Goal: Transaction & Acquisition: Purchase product/service

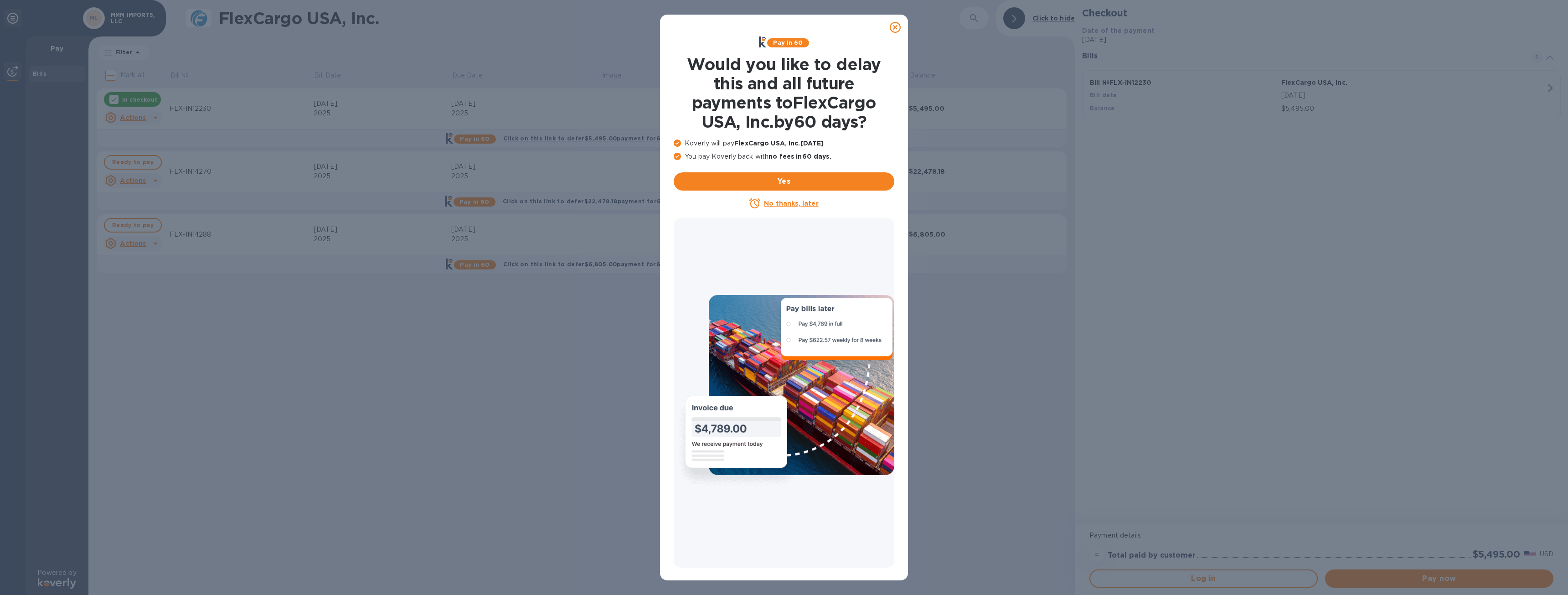
click at [896, 28] on icon at bounding box center [895, 27] width 11 height 11
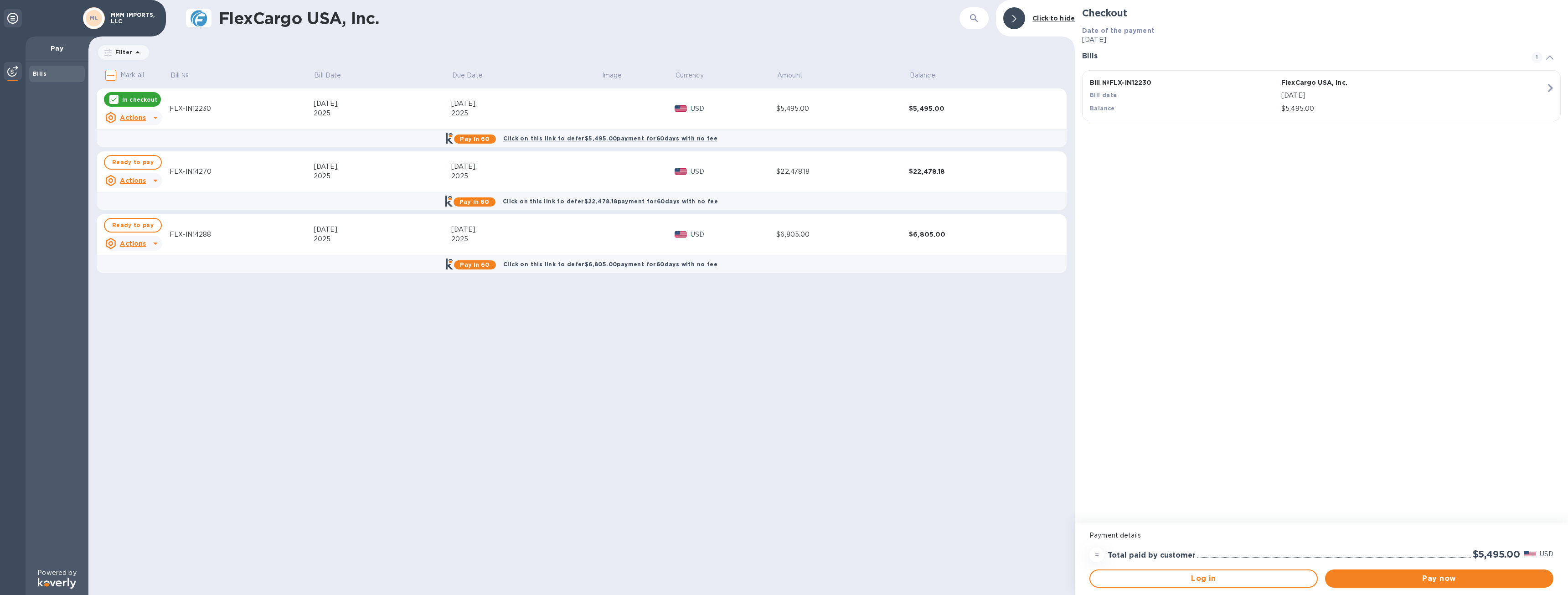
click at [459, 105] on div "[DATE]," at bounding box center [526, 104] width 150 height 10
click at [916, 115] on td "$5,495.00" at bounding box center [975, 109] width 133 height 41
click at [153, 117] on icon at bounding box center [155, 117] width 5 height 2
click at [147, 154] on b "Open bill" at bounding box center [144, 154] width 30 height 8
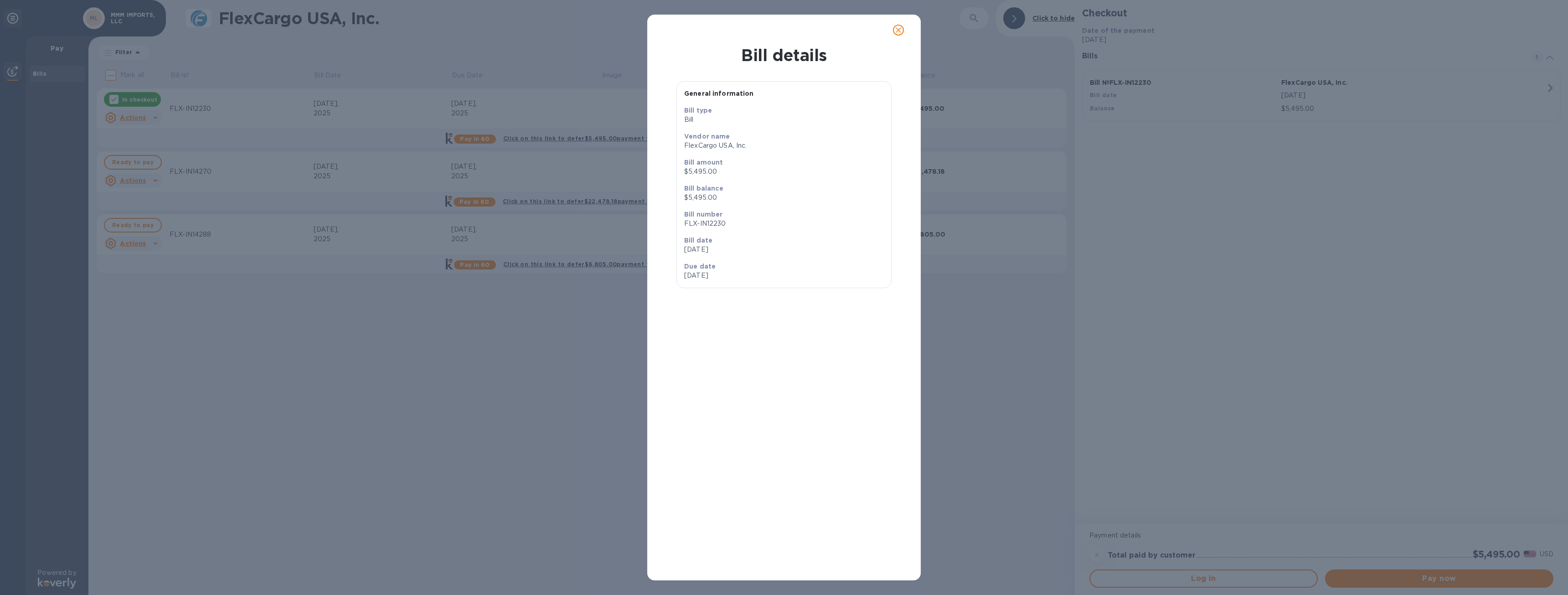
click at [900, 34] on icon "close" at bounding box center [898, 29] width 9 height 9
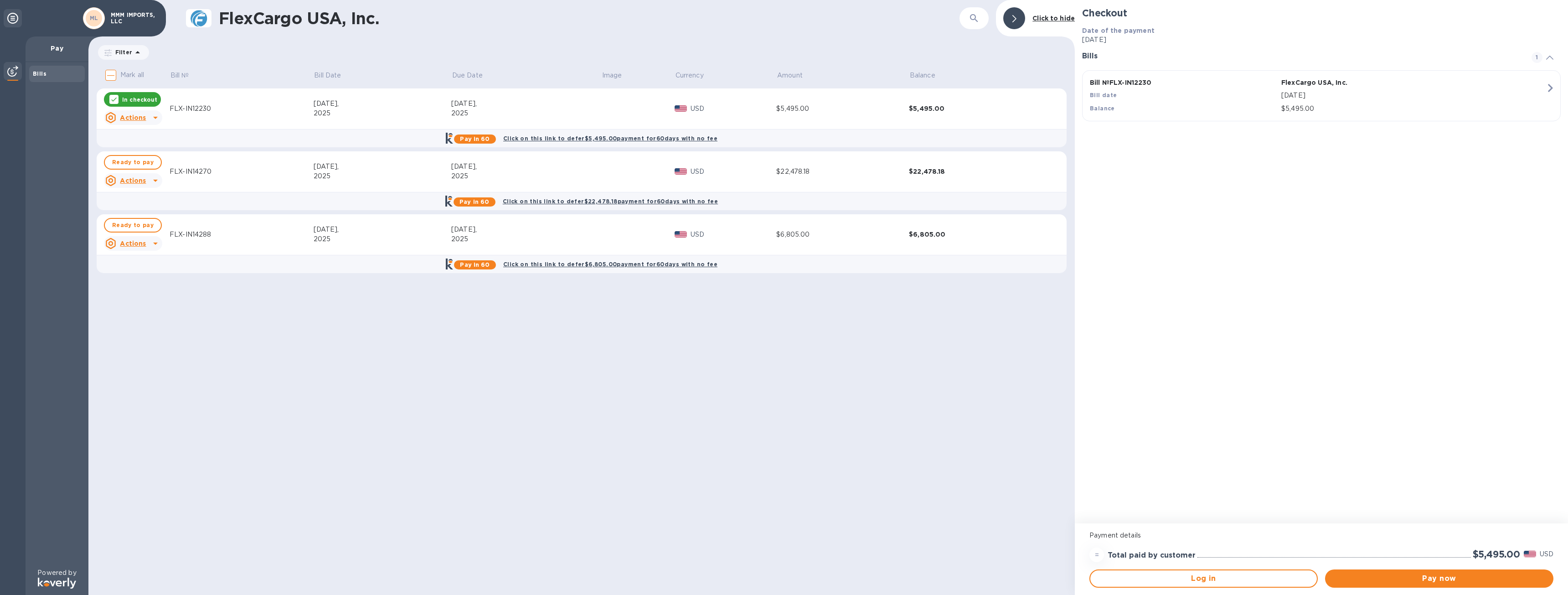
click at [118, 93] on div "In checkout" at bounding box center [132, 99] width 57 height 15
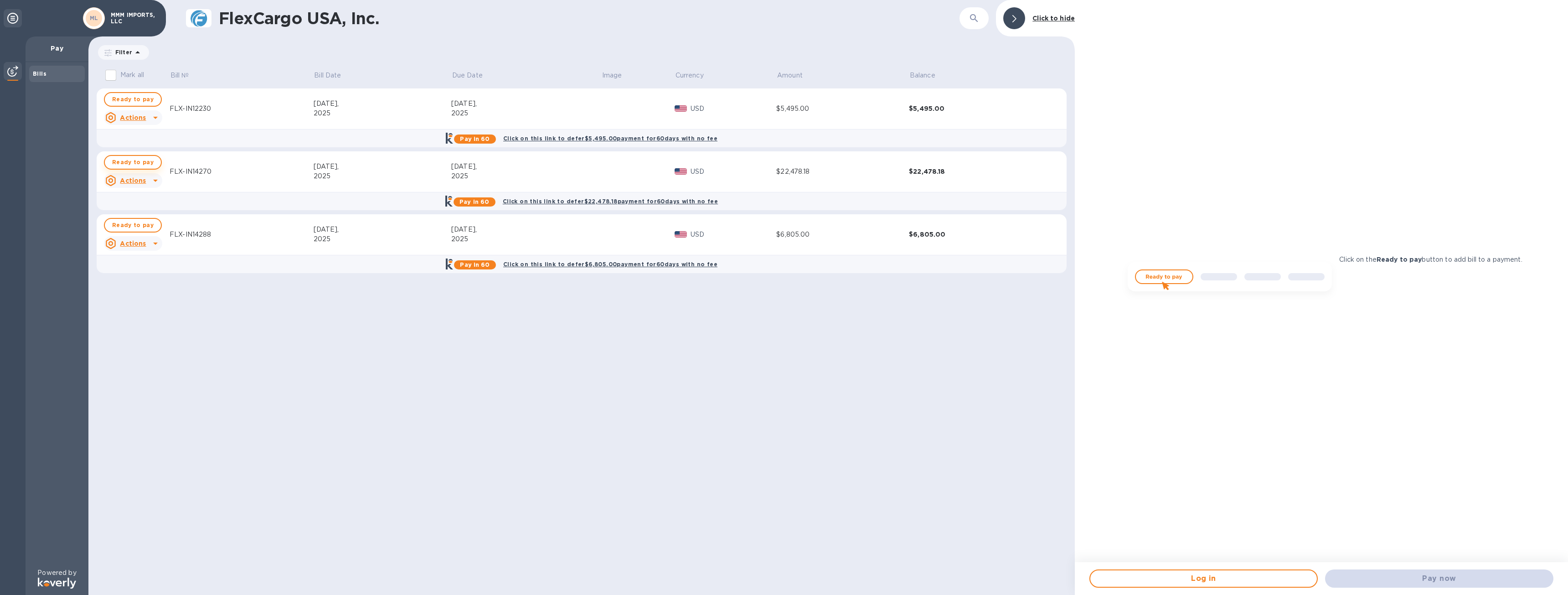
click at [136, 161] on span "Ready to pay" at bounding box center [133, 162] width 42 height 11
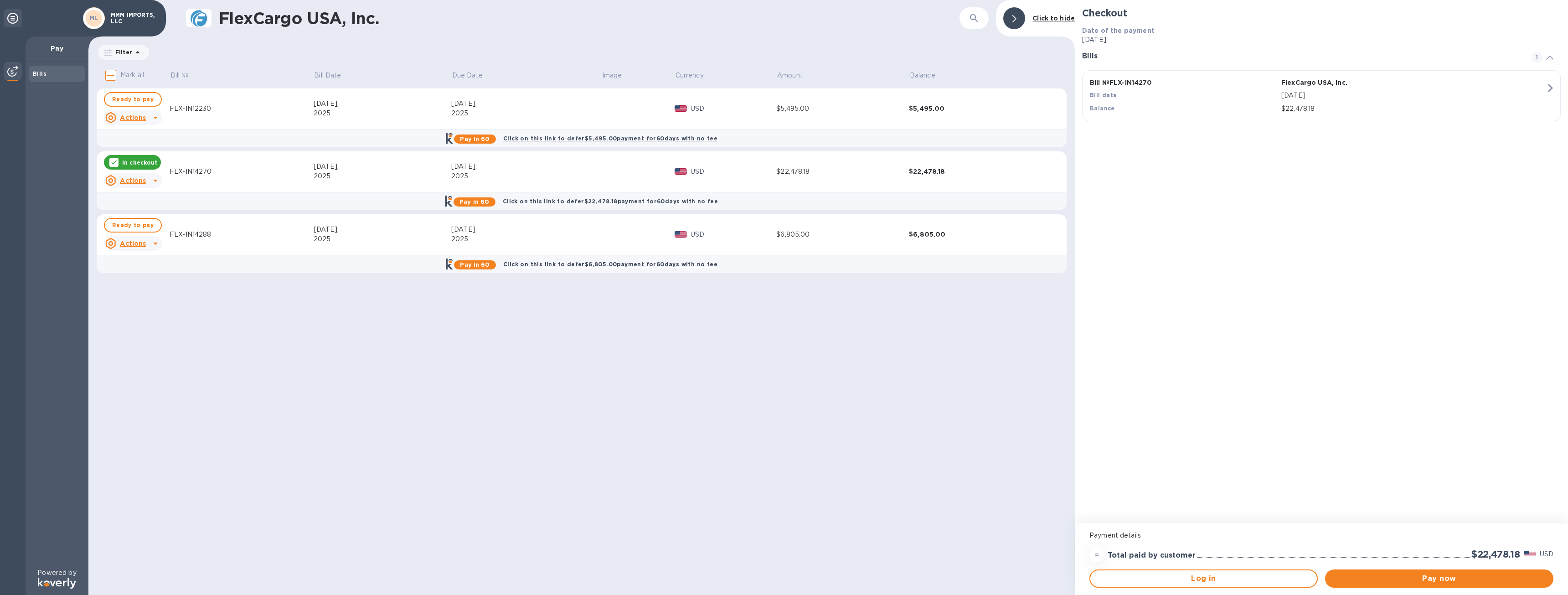
click at [1549, 83] on icon "button" at bounding box center [1550, 87] width 16 height 17
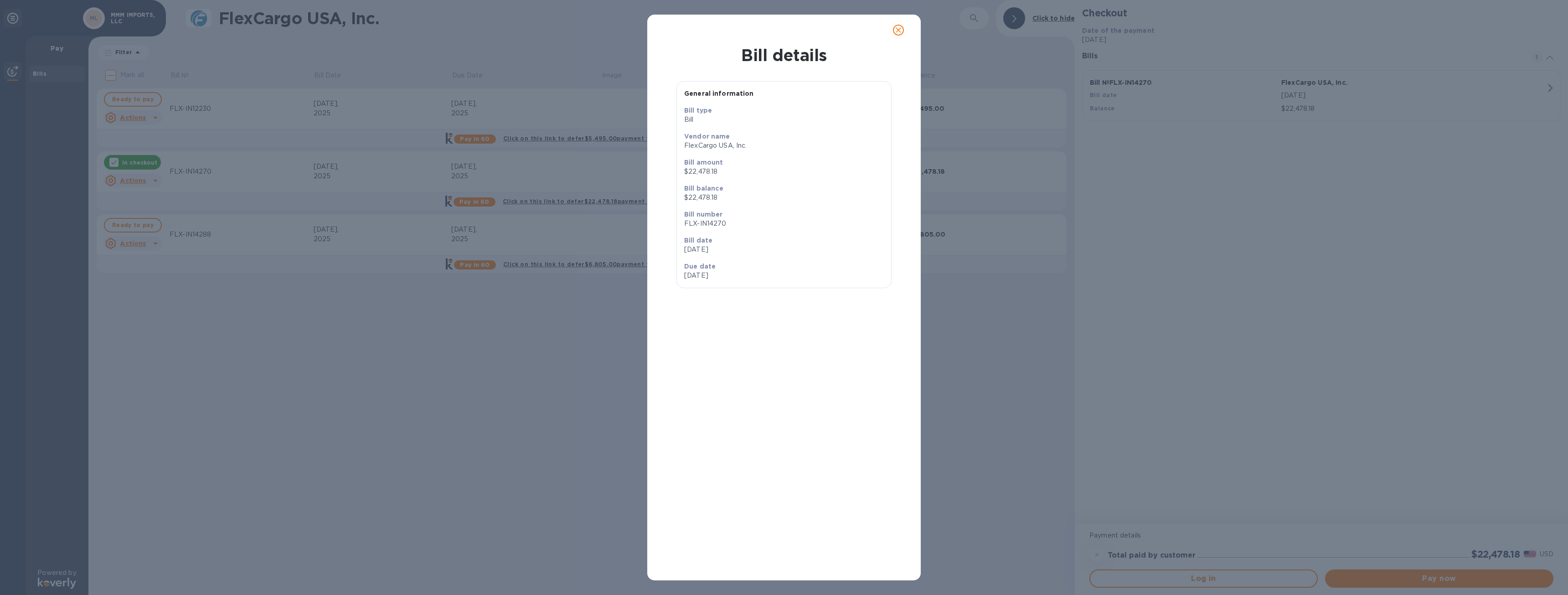
click at [898, 25] on span "close" at bounding box center [898, 29] width 11 height 11
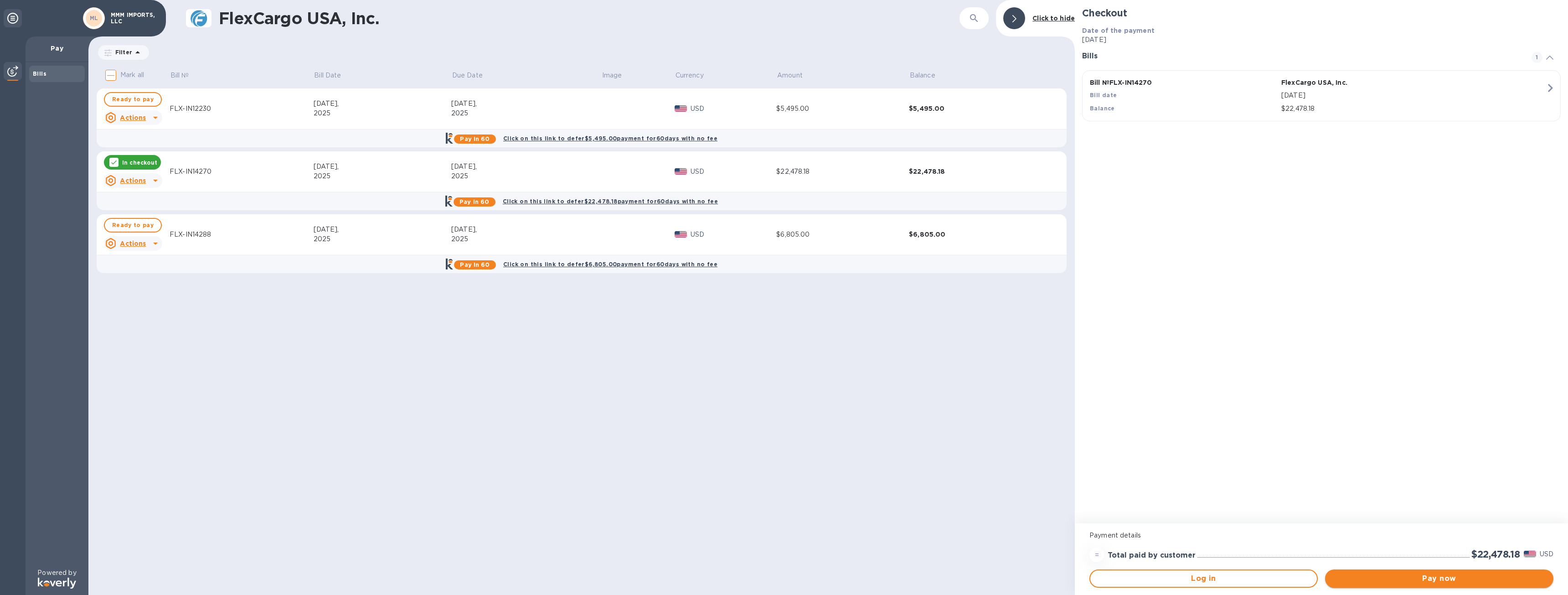
click at [1411, 577] on span "Pay now" at bounding box center [1439, 578] width 213 height 11
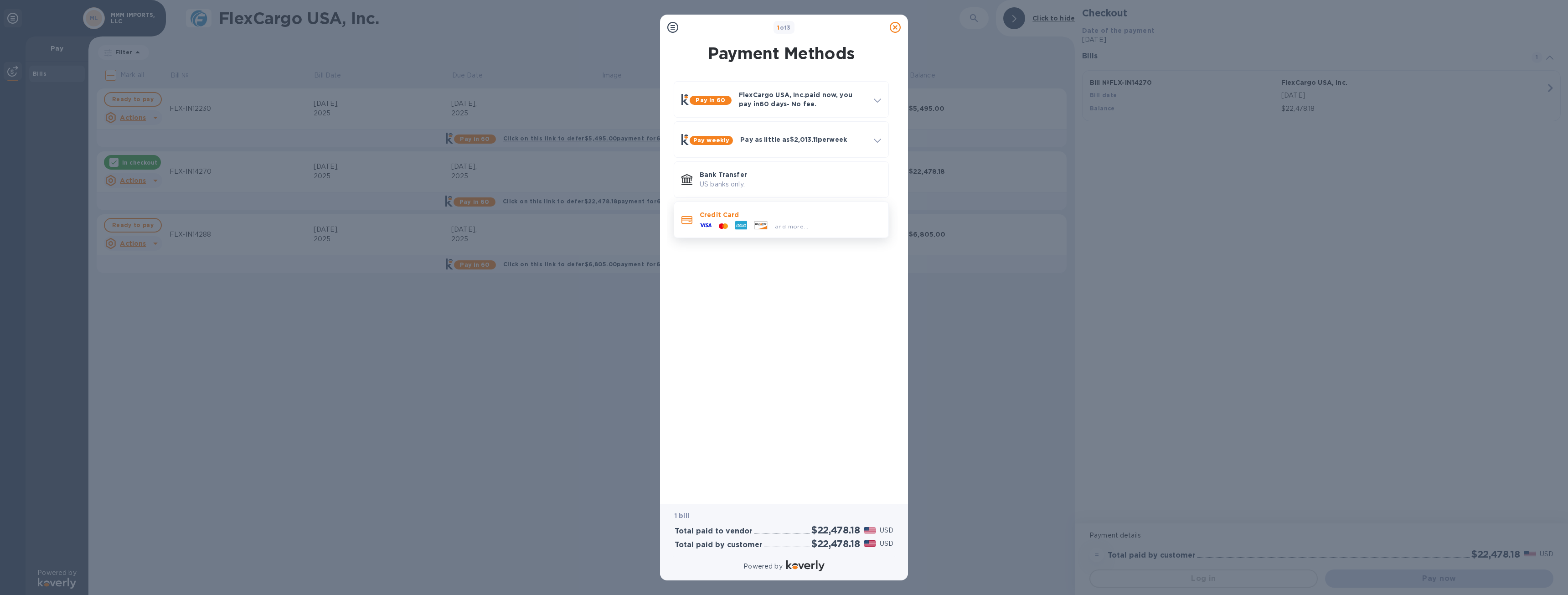
click at [757, 215] on p "Credit Card" at bounding box center [790, 215] width 181 height 9
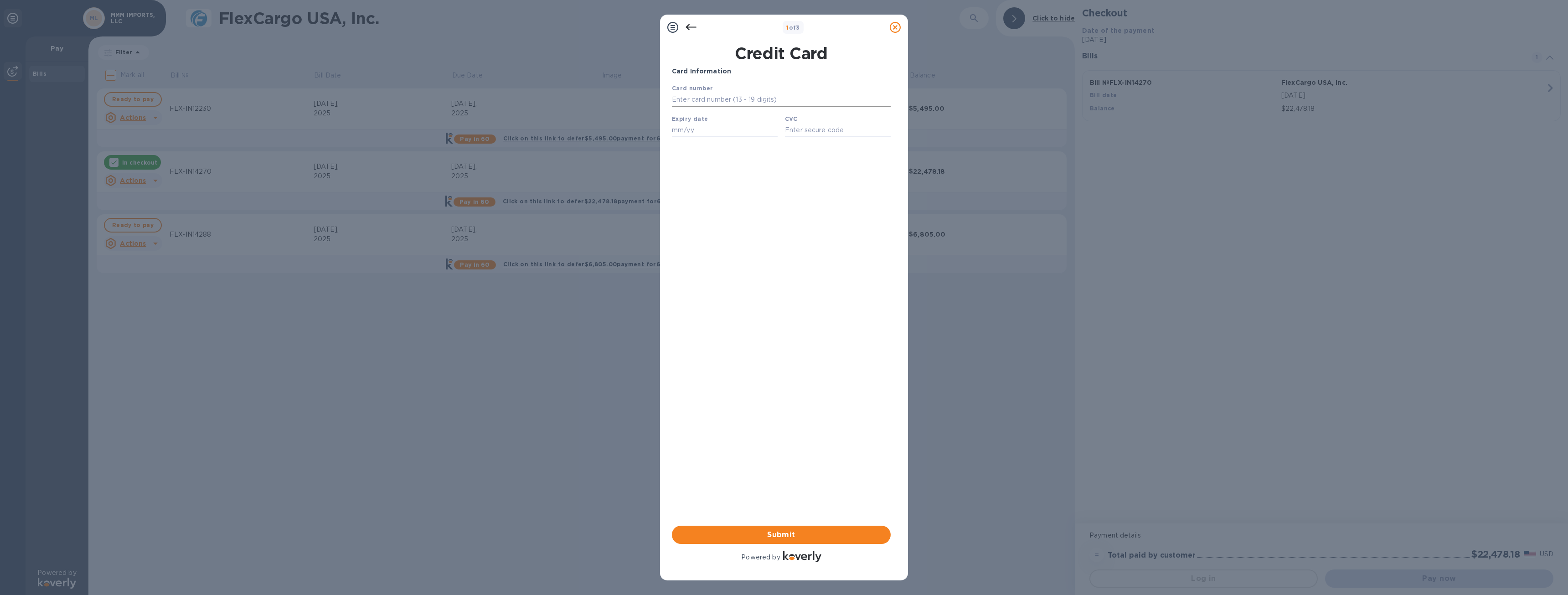
click at [735, 101] on input "text" at bounding box center [780, 100] width 218 height 14
type input "[CREDIT_CARD_NUMBER]"
type input "05/28"
type input "703"
click at [780, 536] on span "Submit" at bounding box center [781, 534] width 204 height 11
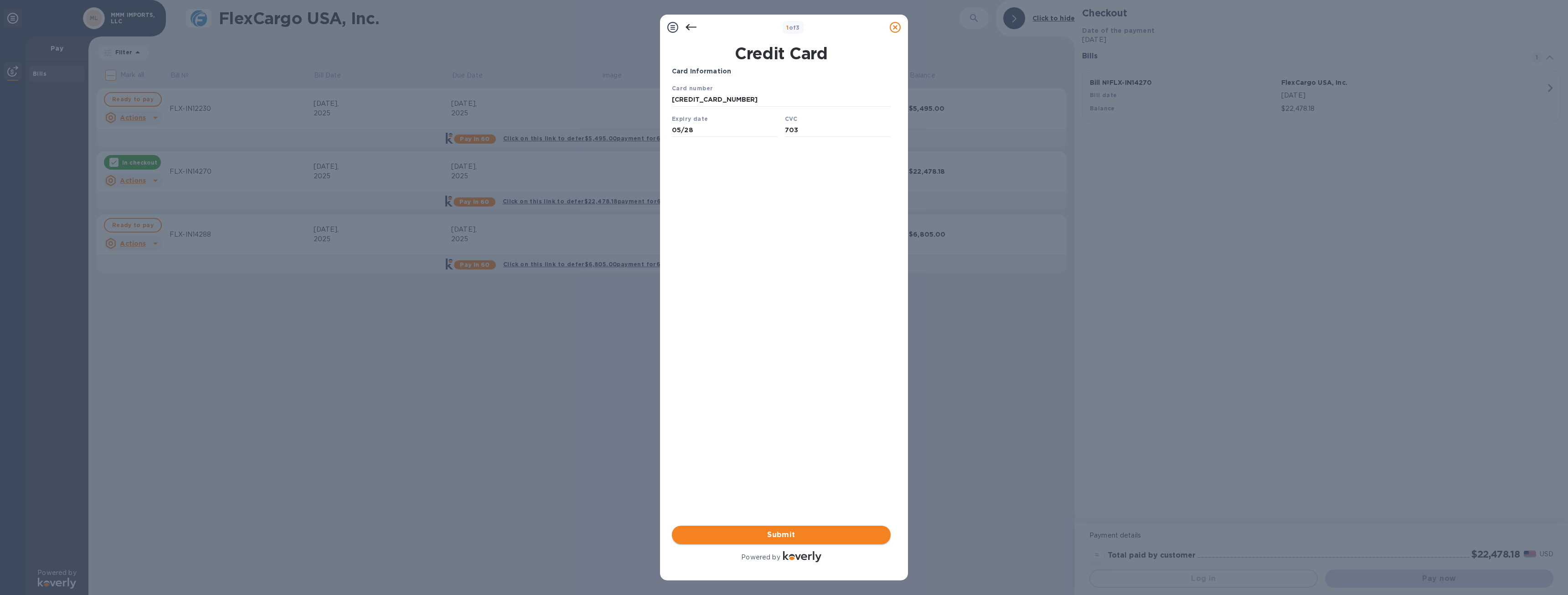
click at [786, 531] on span "Submit" at bounding box center [781, 534] width 204 height 11
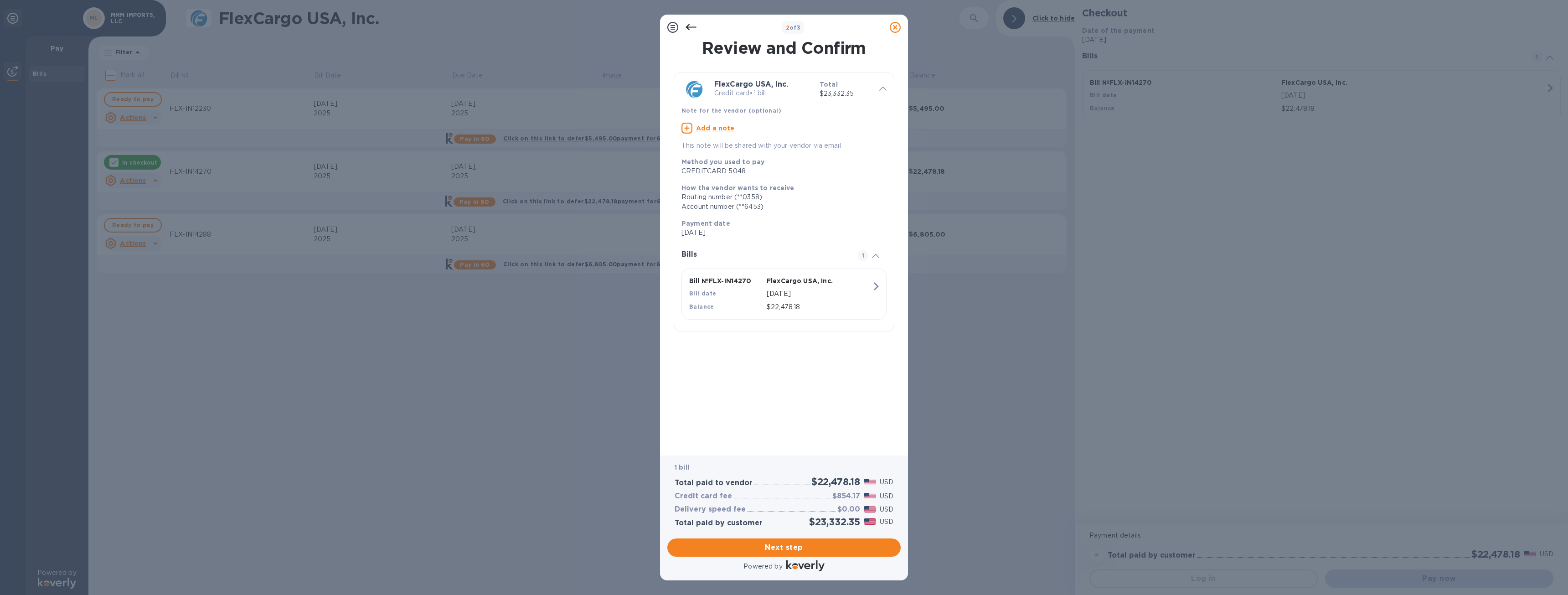
click at [842, 496] on h3 "$854.17" at bounding box center [846, 496] width 28 height 9
click at [846, 498] on h3 "$854.17" at bounding box center [846, 496] width 28 height 9
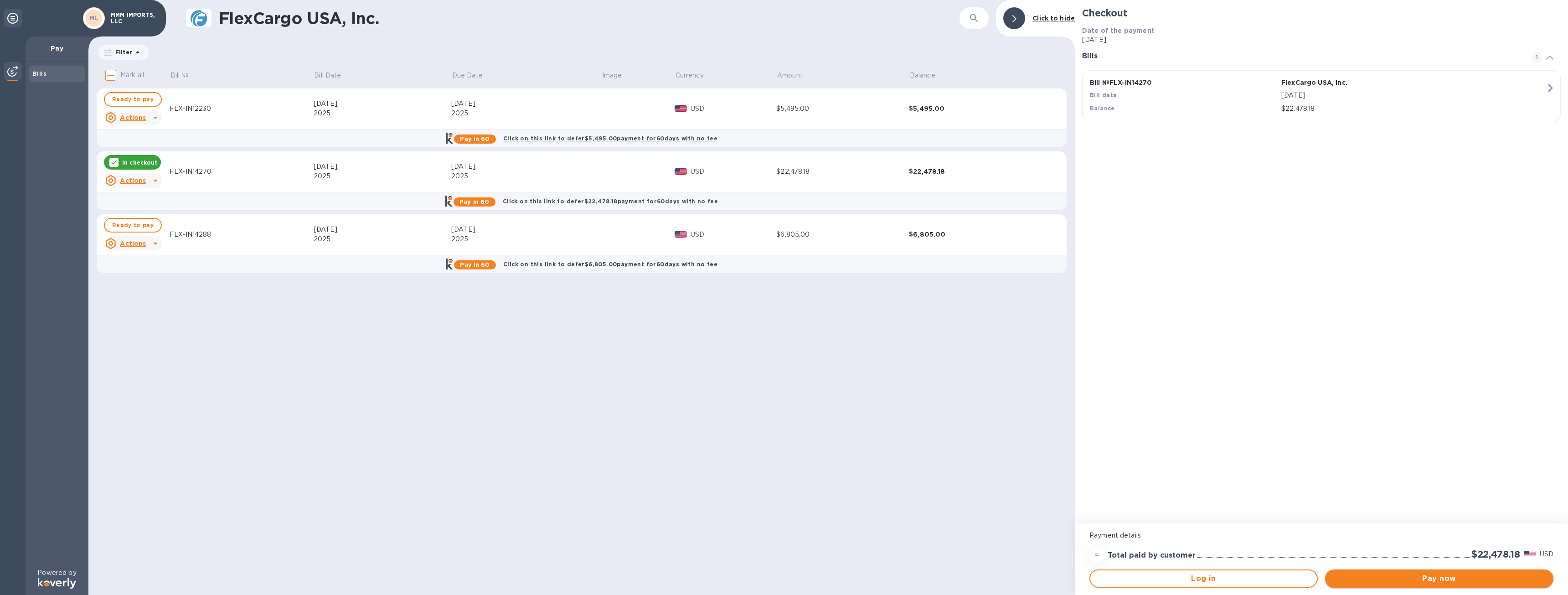
click at [1400, 576] on span "Pay now" at bounding box center [1439, 578] width 213 height 11
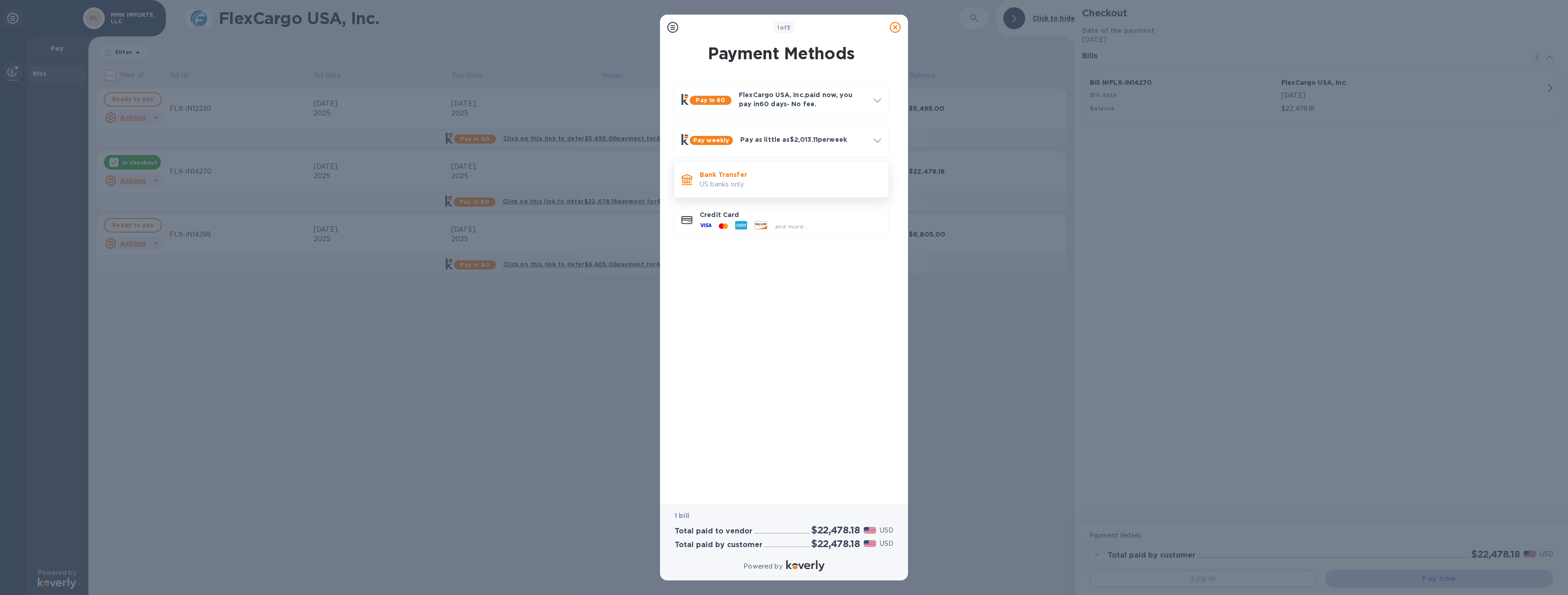
click at [719, 182] on p "US banks only." at bounding box center [790, 184] width 181 height 10
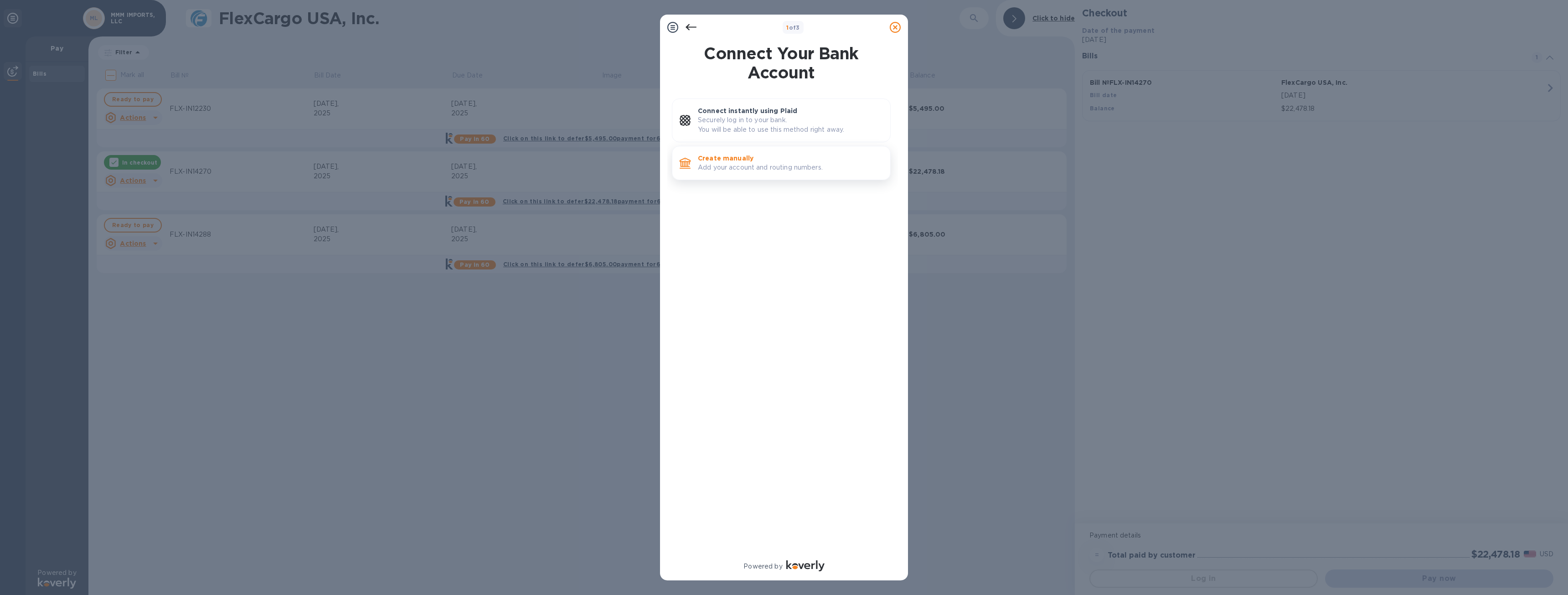
click at [749, 168] on p "Add your account and routing numbers." at bounding box center [790, 168] width 185 height 10
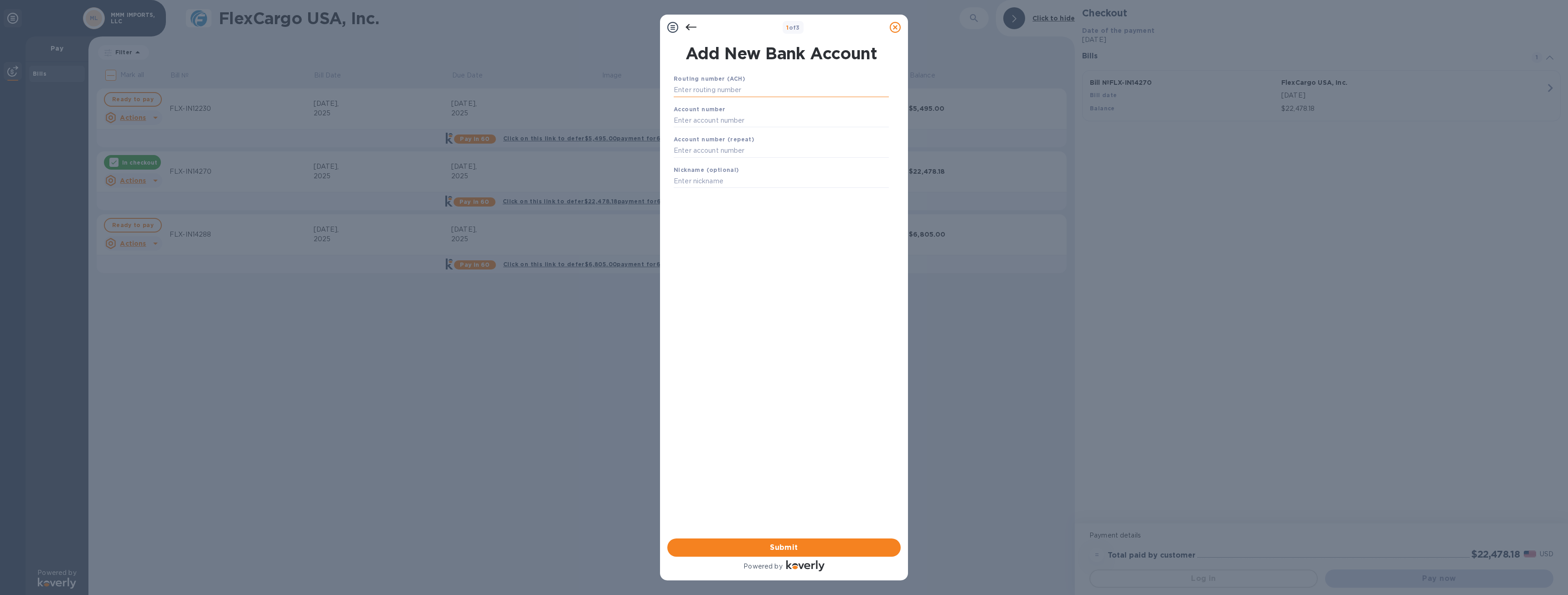
click at [732, 94] on input "text" at bounding box center [781, 90] width 215 height 14
click at [756, 115] on input "text" at bounding box center [781, 120] width 215 height 14
paste input "931526815"
type input "931526815"
click at [764, 149] on input "text" at bounding box center [781, 150] width 215 height 14
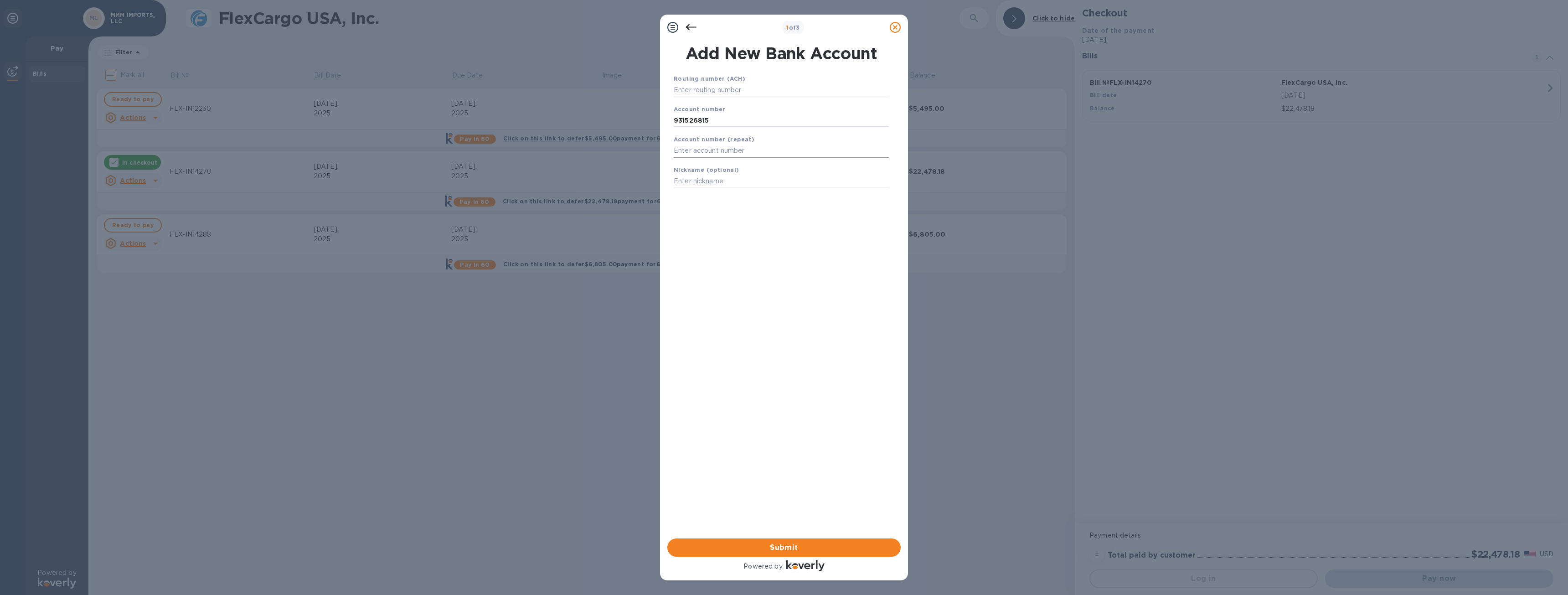
paste input "931526815"
type input "931526815"
click at [714, 86] on input "text" at bounding box center [781, 90] width 215 height 14
paste input "044000037"
type input "044000037"
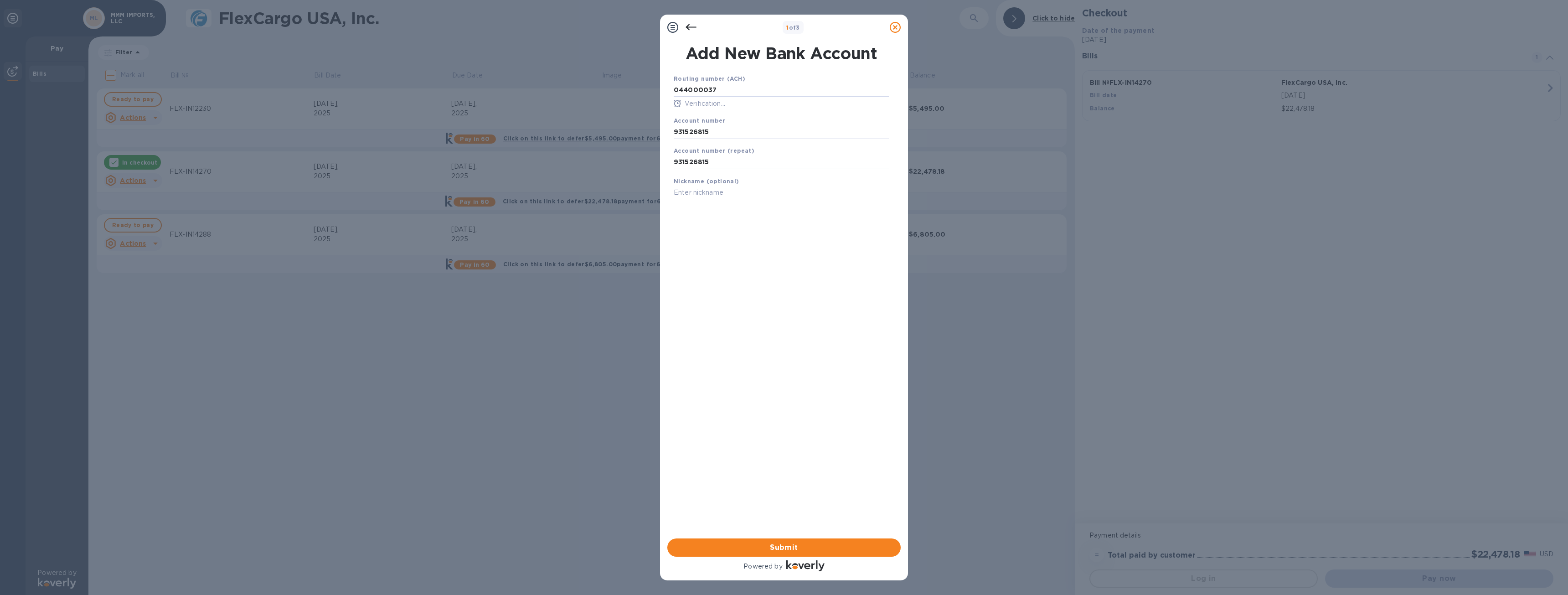
click at [736, 178] on div "Nickname (optional)" at bounding box center [780, 187] width 222 height 30
click at [734, 186] on input "text" at bounding box center [781, 193] width 215 height 14
type input "Vaverto chase"
click at [803, 539] on button "Submit" at bounding box center [784, 547] width 233 height 18
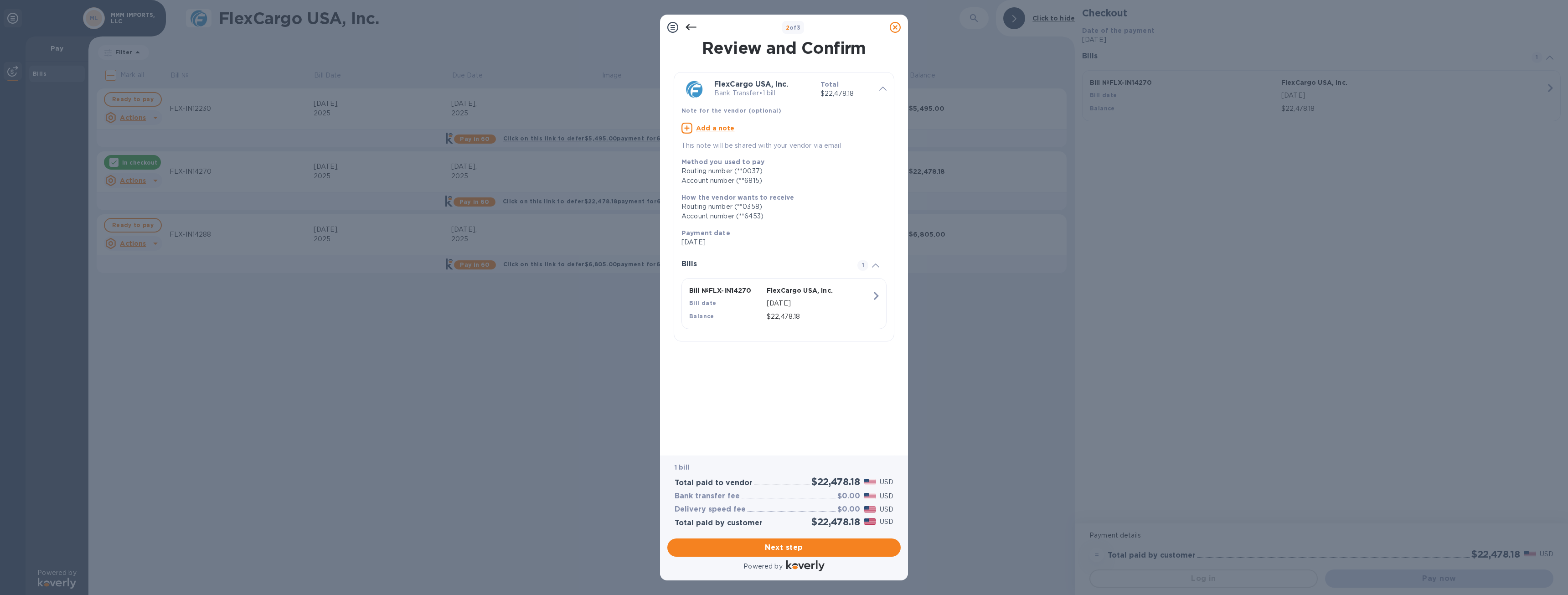
click at [729, 129] on u "Add a note" at bounding box center [715, 128] width 39 height 8
click at [717, 124] on div "x" at bounding box center [776, 129] width 190 height 14
click at [1126, 82] on div "2 of 3 Review and Confirm FlexCargo USA, Inc. Bank Transfer • 1 bill Total $22,…" at bounding box center [784, 297] width 1568 height 595
click at [753, 128] on textarea "MMM imports LLC" at bounding box center [776, 129] width 190 height 8
paste textarea "FLX-IN14270"
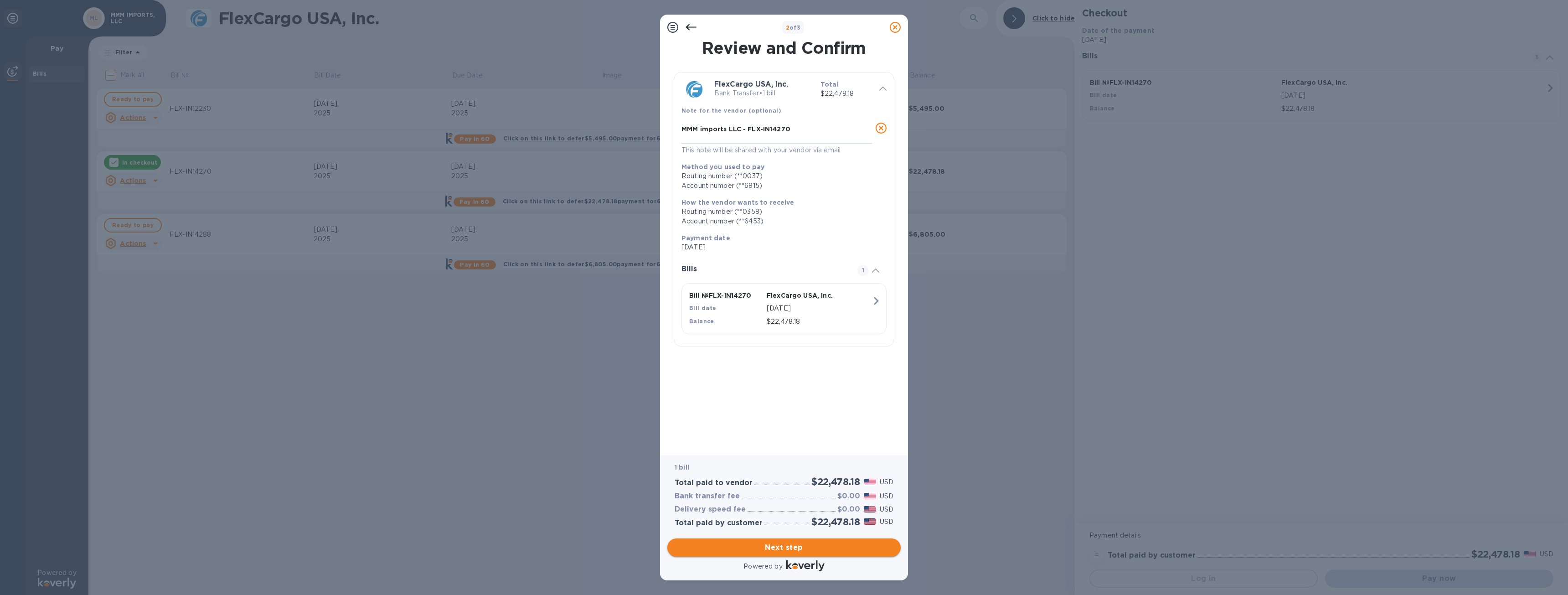
type textarea "MMM imports LLC - FLX-IN14270"
click at [793, 545] on span "Next step" at bounding box center [783, 546] width 218 height 11
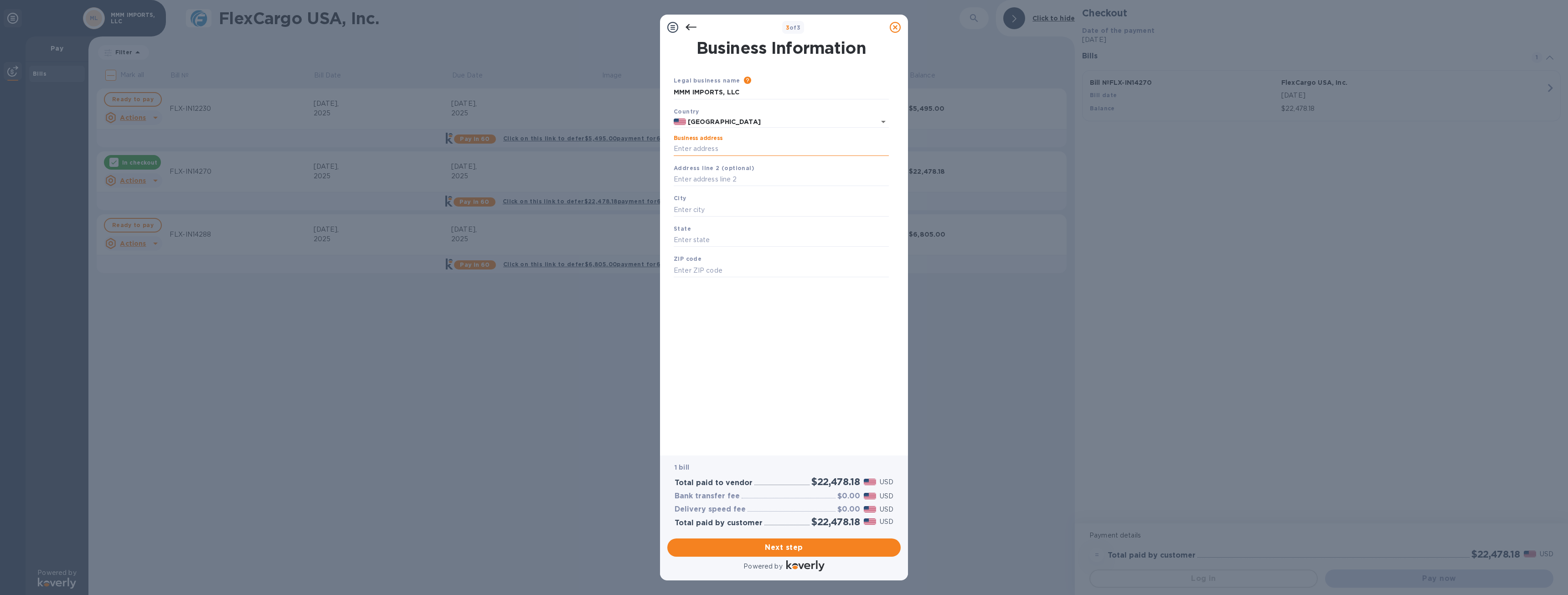
click at [735, 143] on input "Business address" at bounding box center [781, 149] width 215 height 14
type input "[STREET_ADDRESS][PERSON_NAME]"
click at [715, 197] on div "City" at bounding box center [780, 204] width 222 height 30
click at [717, 212] on input "text" at bounding box center [781, 210] width 215 height 14
click at [712, 207] on input "text" at bounding box center [781, 210] width 215 height 14
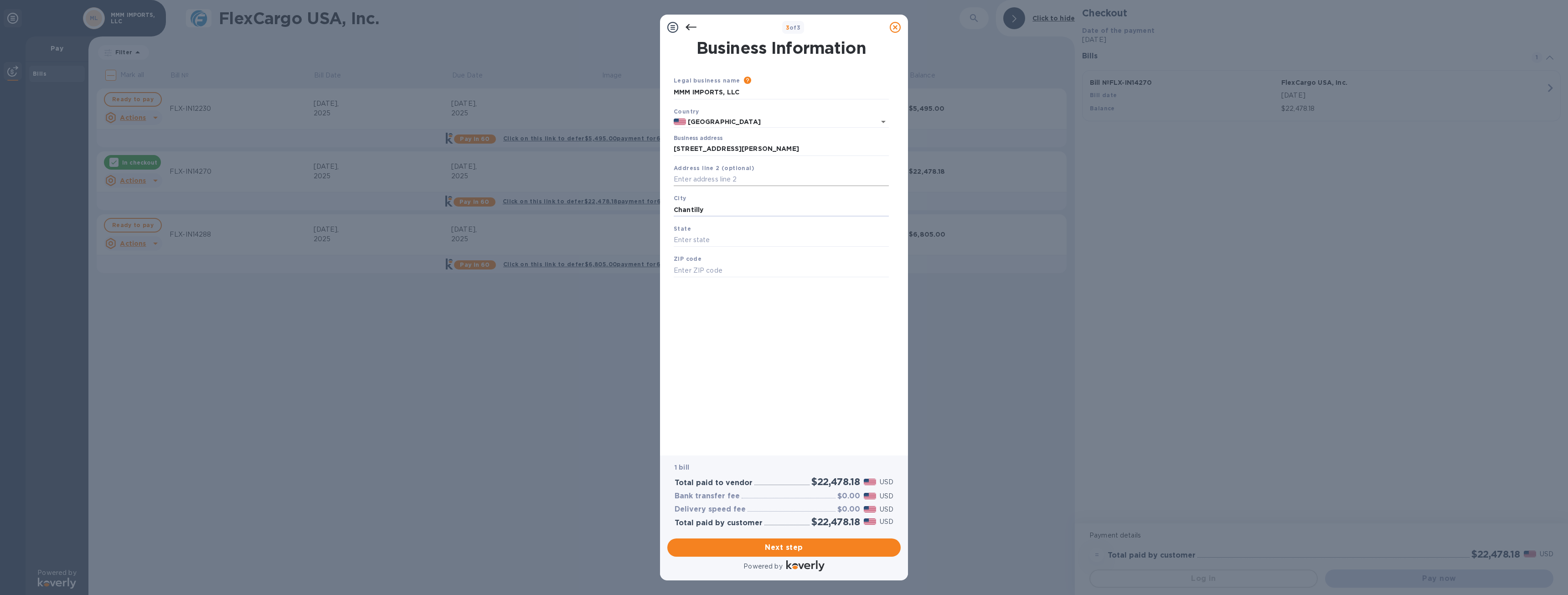
type input "Chantilly"
click at [709, 181] on input "text" at bounding box center [781, 180] width 215 height 14
type input "#150"
click at [690, 231] on div "State" at bounding box center [780, 235] width 222 height 30
click at [693, 235] on input "text" at bounding box center [781, 240] width 215 height 14
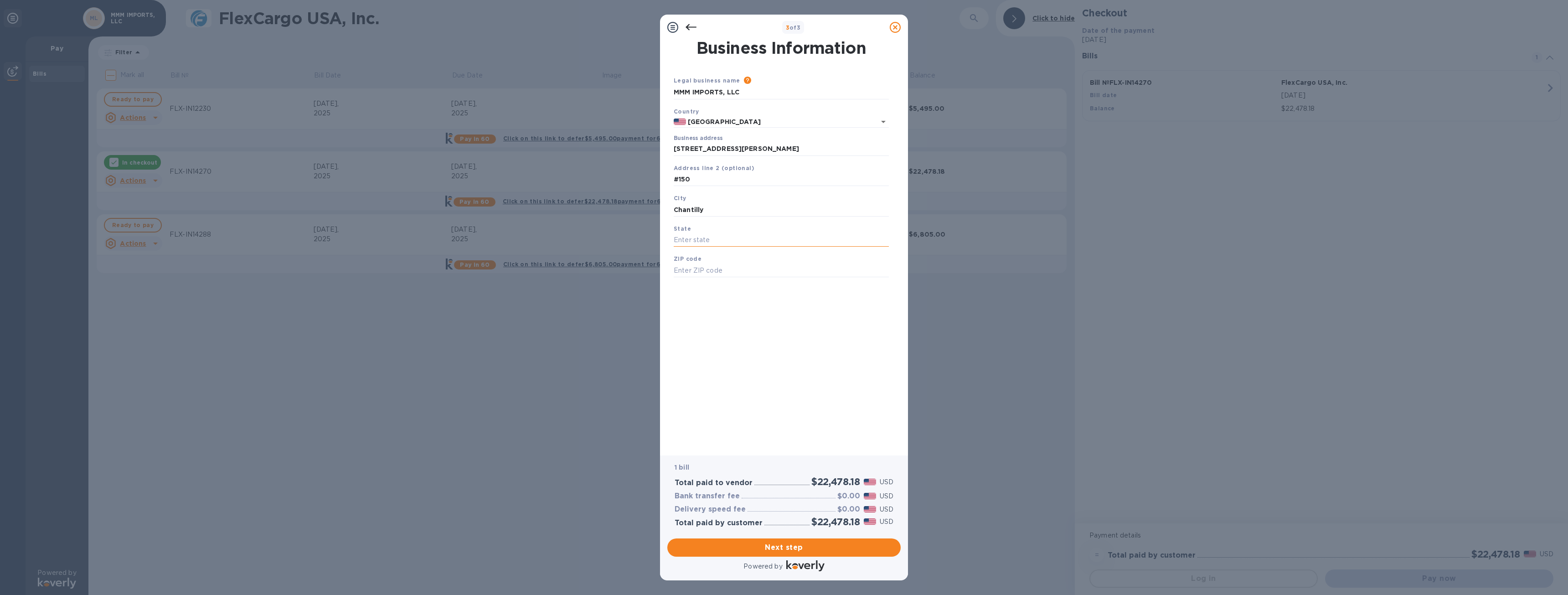
type input "v"
type input "[US_STATE]"
type input "20151"
click at [808, 549] on span "Next step" at bounding box center [783, 546] width 218 height 11
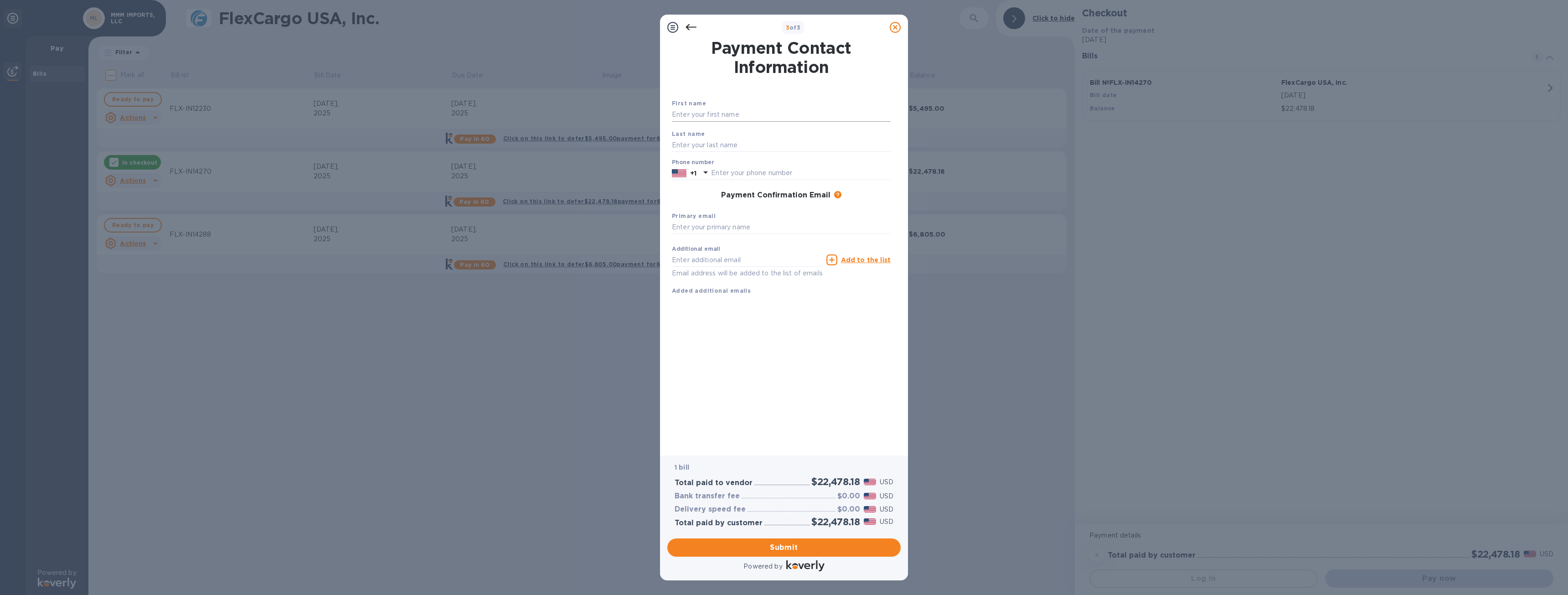
click at [716, 115] on input "text" at bounding box center [780, 115] width 218 height 14
type input "[PERSON_NAME]"
type input "Heporen"
type input "2029341451"
type input "[EMAIL_ADDRESS][DOMAIN_NAME]"
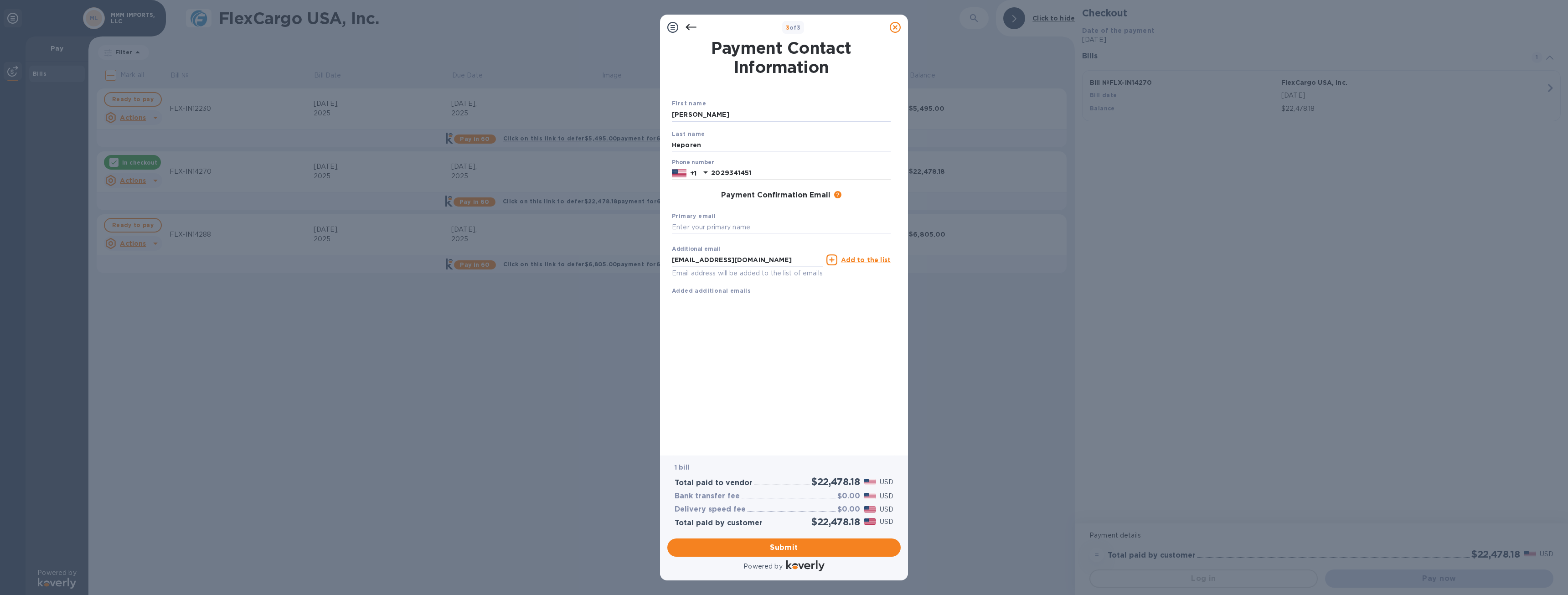
click at [770, 173] on input "2029341451" at bounding box center [800, 173] width 180 height 14
type input "2025705887"
click at [837, 380] on div "Payment Contact Information First name [PERSON_NAME] Last name Heporen Phone nu…" at bounding box center [783, 241] width 224 height 403
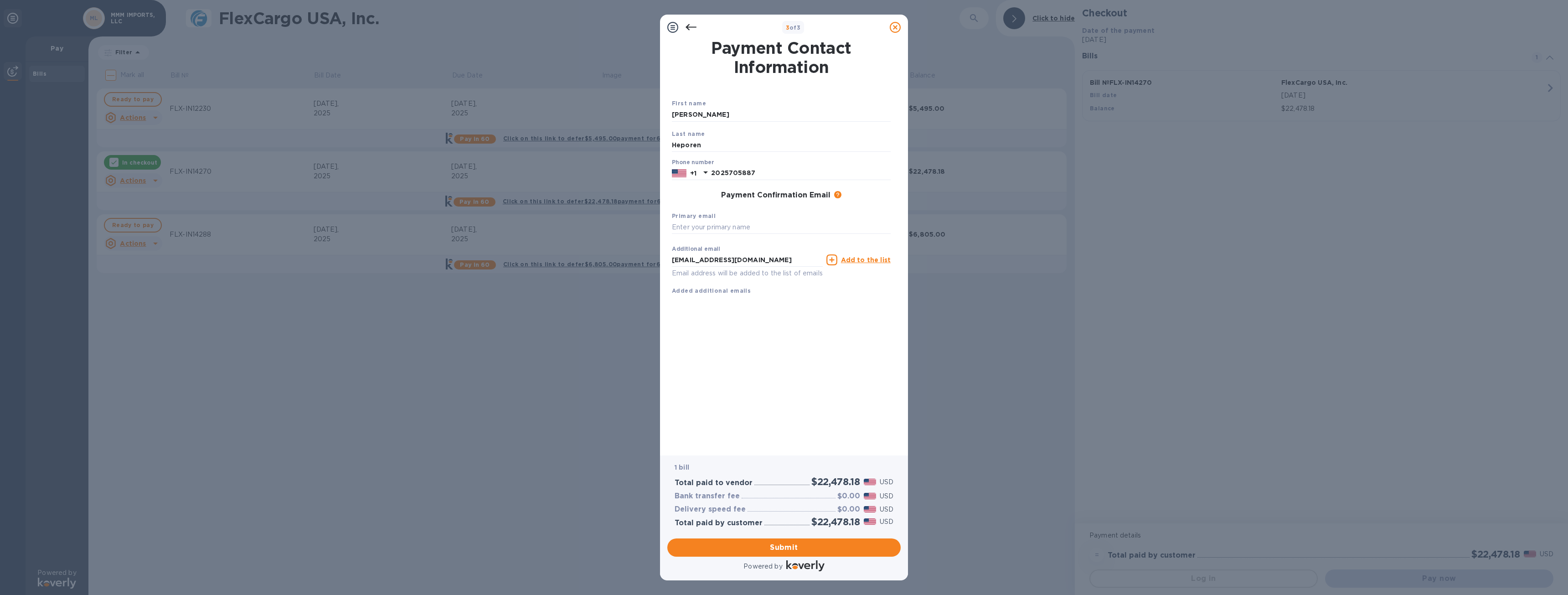
click at [733, 213] on div "Primary email" at bounding box center [781, 222] width 226 height 30
click at [737, 222] on input "text" at bounding box center [780, 227] width 218 height 14
click at [801, 544] on span "Submit" at bounding box center [783, 546] width 218 height 11
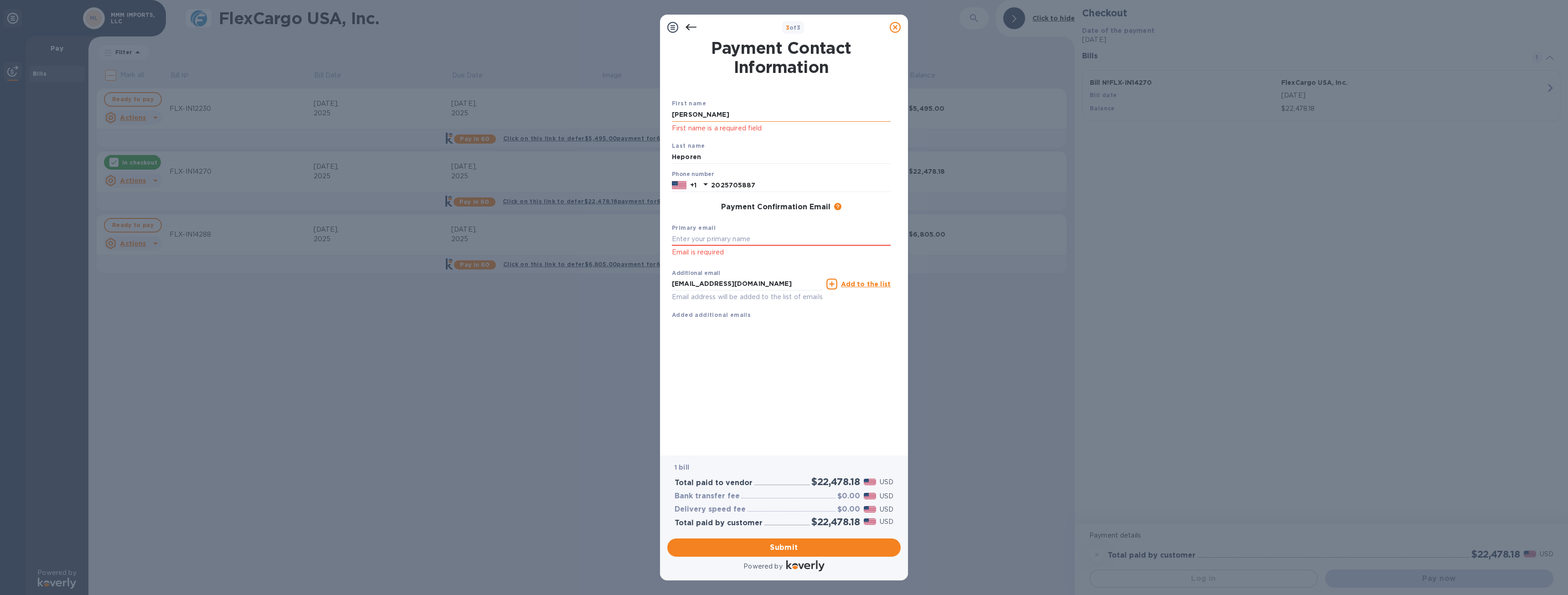
click at [724, 116] on input "[PERSON_NAME]" at bounding box center [780, 115] width 218 height 14
click at [781, 88] on div "First name [PERSON_NAME] First name is a required field Last name Heporen Phone…" at bounding box center [780, 202] width 222 height 239
click at [770, 119] on input "[PERSON_NAME]" at bounding box center [780, 115] width 218 height 14
drag, startPoint x: 678, startPoint y: 116, endPoint x: 643, endPoint y: 116, distance: 35.0
click at [643, 116] on div "3 of 3 Payment Contact Information First name [PERSON_NAME] First name is a req…" at bounding box center [784, 297] width 1568 height 595
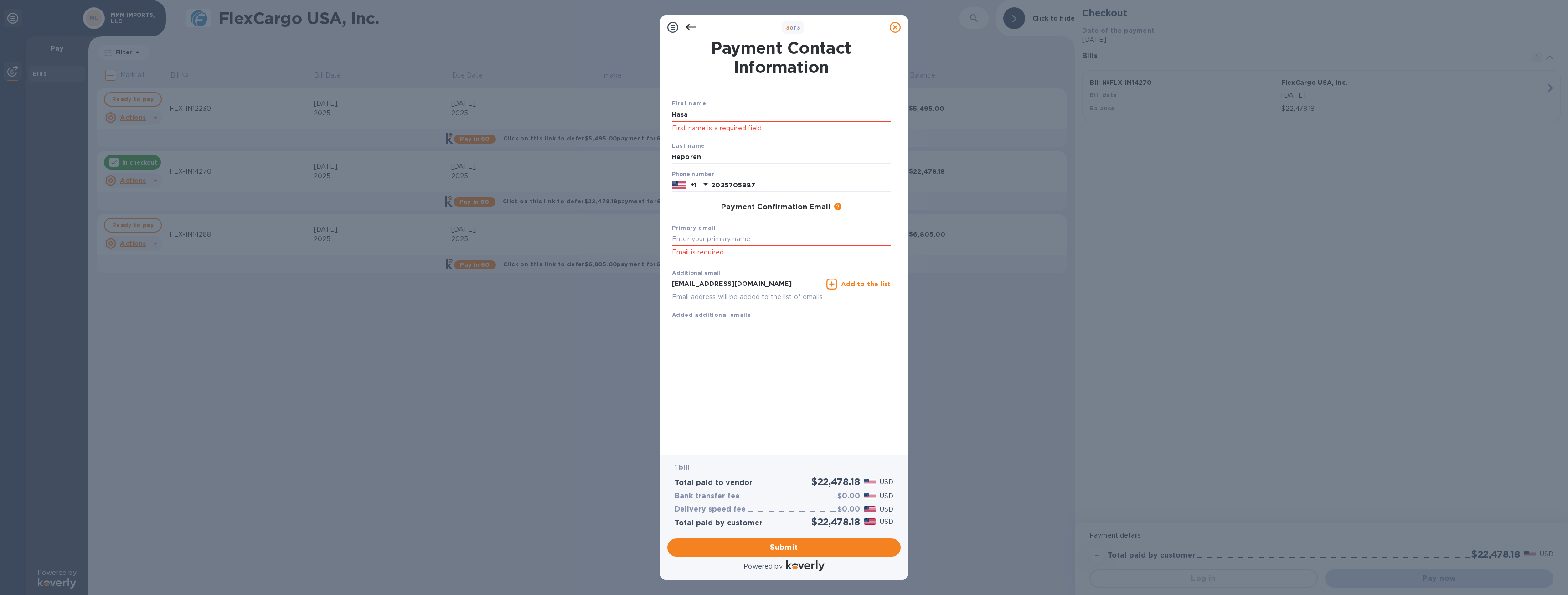
type input "[PERSON_NAME]"
click at [779, 221] on div "Primary email Email is required" at bounding box center [781, 241] width 226 height 43
click at [775, 209] on h3 "Payment Confirmation Email" at bounding box center [775, 207] width 110 height 9
click at [756, 244] on input "text" at bounding box center [780, 240] width 218 height 14
type input "i"
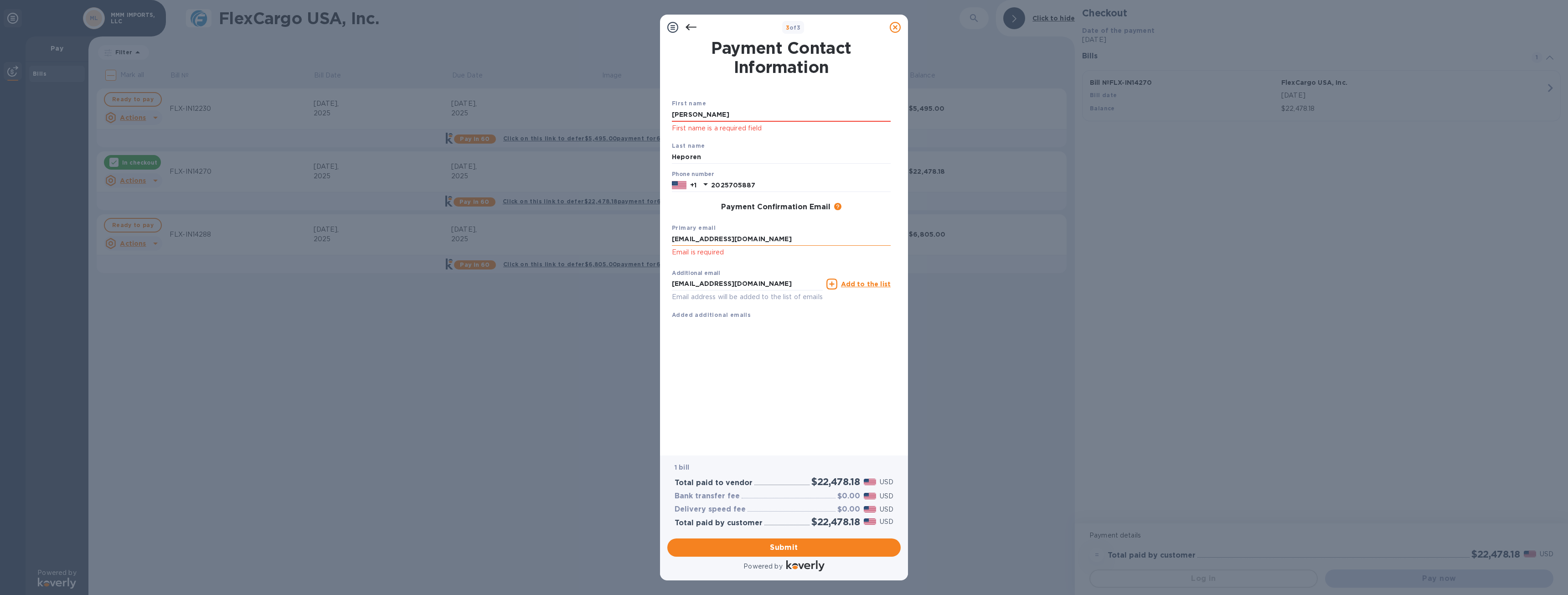
type input "[EMAIL_ADDRESS][DOMAIN_NAME]"
type input "[PERSON_NAME][EMAIL_ADDRESS][DOMAIN_NAME]"
click at [856, 279] on div "Add to the list" at bounding box center [859, 283] width 64 height 11
click at [706, 285] on input "text" at bounding box center [746, 284] width 150 height 14
type input "[EMAIL_ADDRESS][DOMAIN_NAME]"
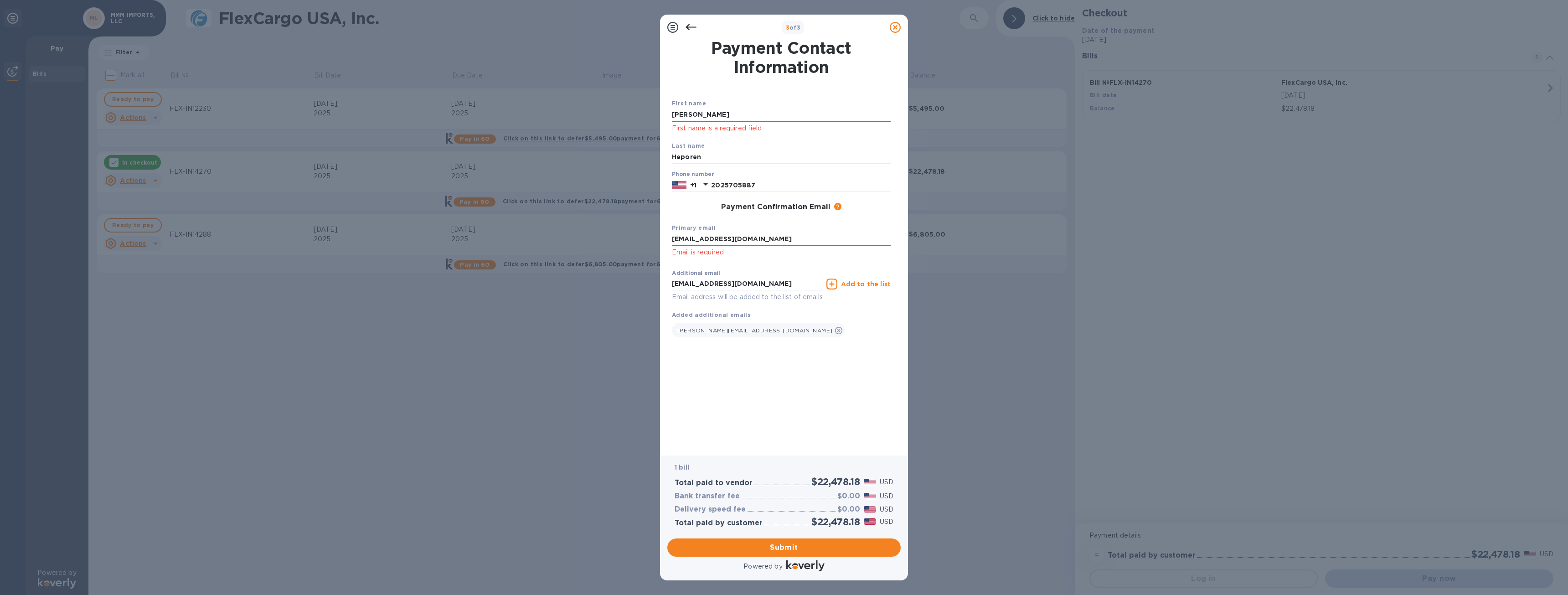
click at [834, 371] on div "Payment Contact Information First name [PERSON_NAME] First name is a required f…" at bounding box center [783, 241] width 224 height 403
click at [819, 253] on p "Email is required" at bounding box center [780, 252] width 218 height 11
click at [792, 281] on input "[EMAIL_ADDRESS][DOMAIN_NAME]" at bounding box center [746, 284] width 150 height 14
click button "Submit" at bounding box center [0, 0] width 0 height 0
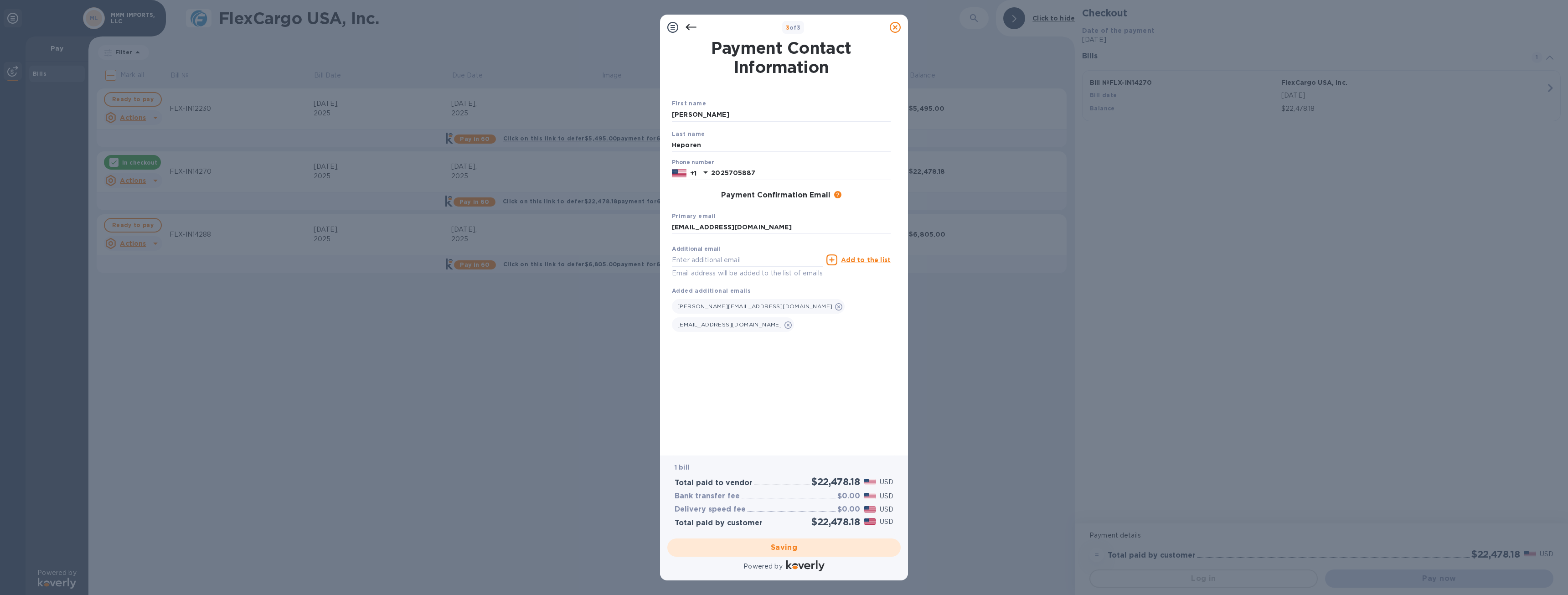
click at [797, 372] on div "Payment Contact Information First name [PERSON_NAME] Last name Heporen Phone nu…" at bounding box center [783, 241] width 224 height 403
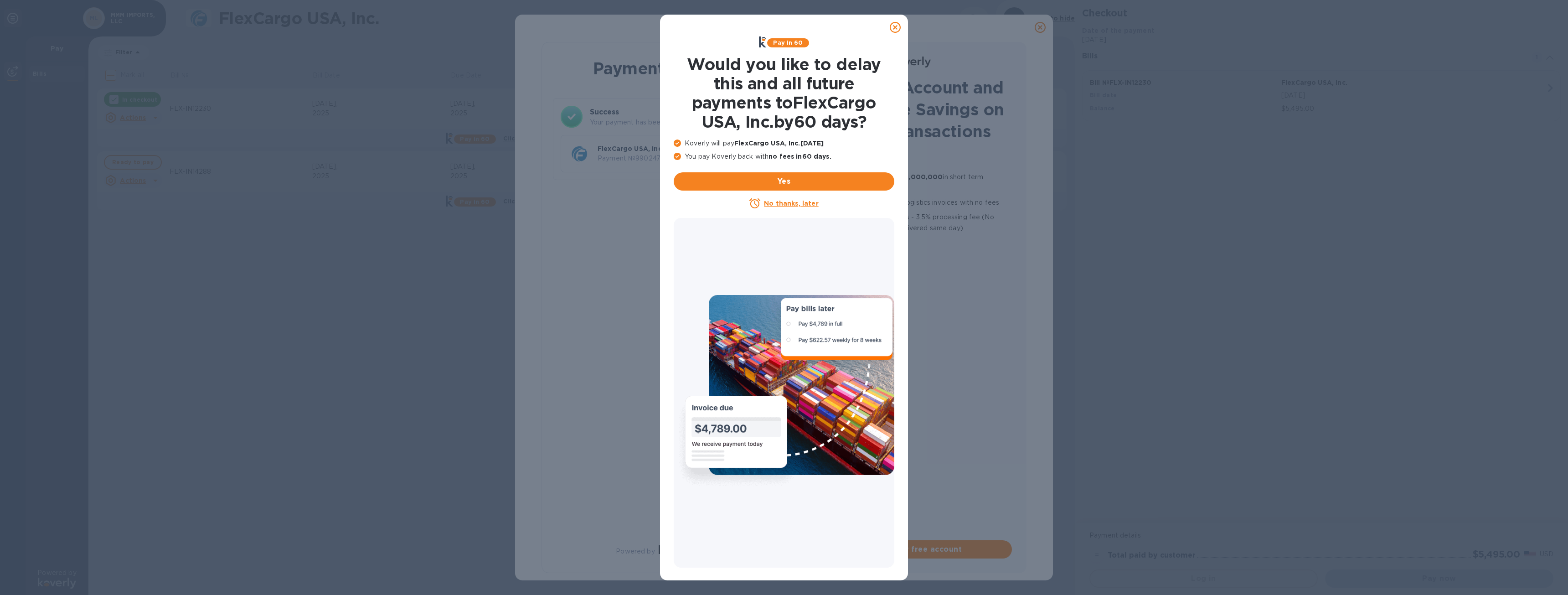
click at [894, 27] on icon at bounding box center [895, 27] width 11 height 11
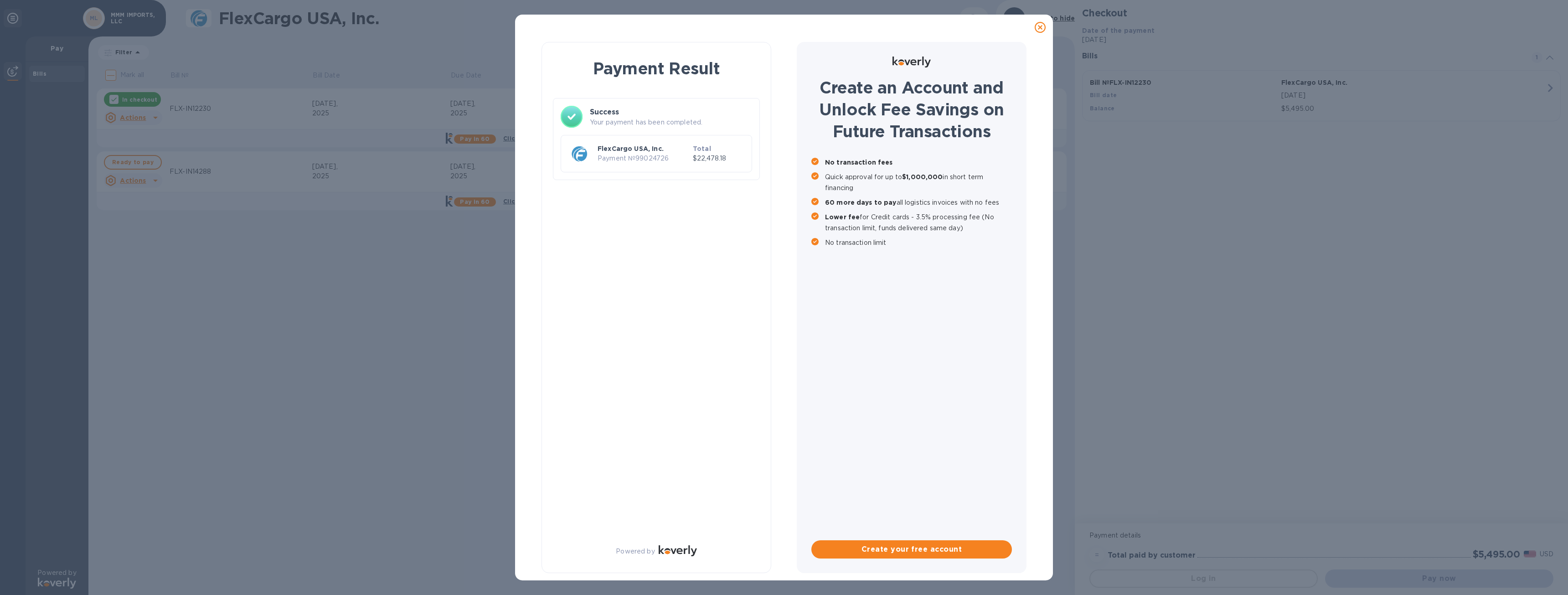
drag, startPoint x: 1041, startPoint y: 48, endPoint x: 943, endPoint y: 42, distance: 98.2
click at [938, 43] on div "Create an Account and Unlock Fee Savings on Future Transactions No transaction …" at bounding box center [911, 307] width 230 height 531
